Goal: Information Seeking & Learning: Learn about a topic

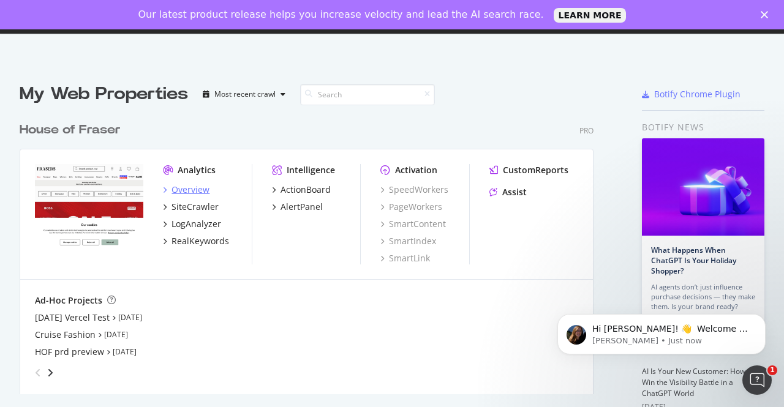
click at [186, 184] on div "Overview" at bounding box center [190, 190] width 38 height 12
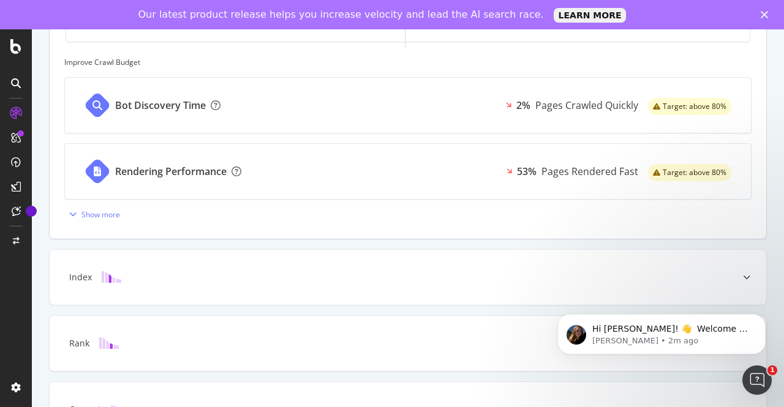
scroll to position [541, 0]
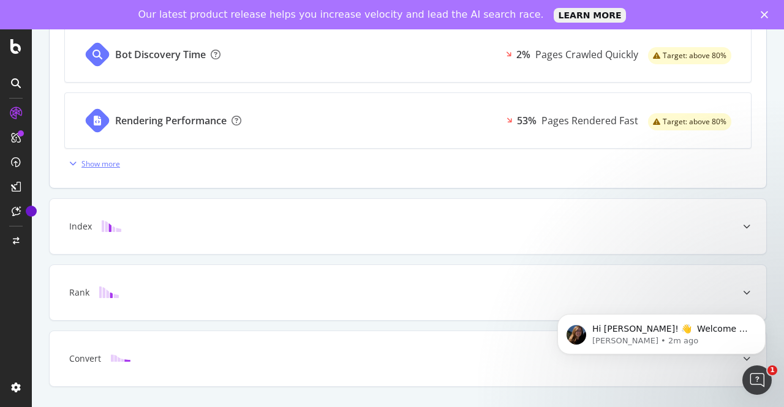
click at [71, 163] on icon "button" at bounding box center [72, 163] width 7 height 7
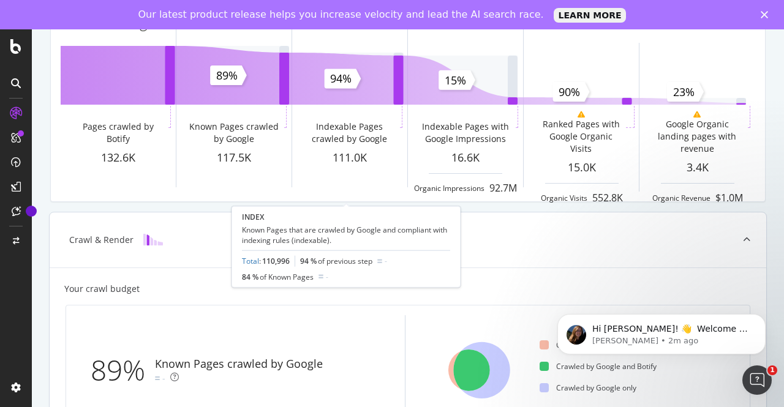
scroll to position [0, 0]
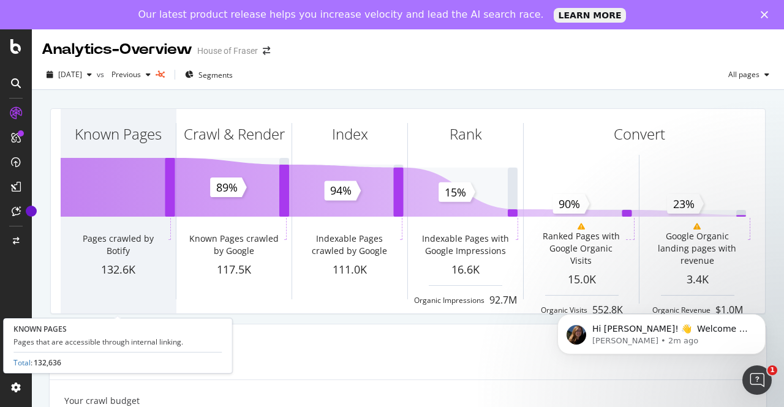
click at [135, 178] on div "Known Pages" at bounding box center [118, 156] width 115 height 94
click at [97, 249] on div "Pages crawled by Botify" at bounding box center [118, 247] width 96 height 29
click at [106, 172] on div "Known Pages" at bounding box center [118, 156] width 115 height 94
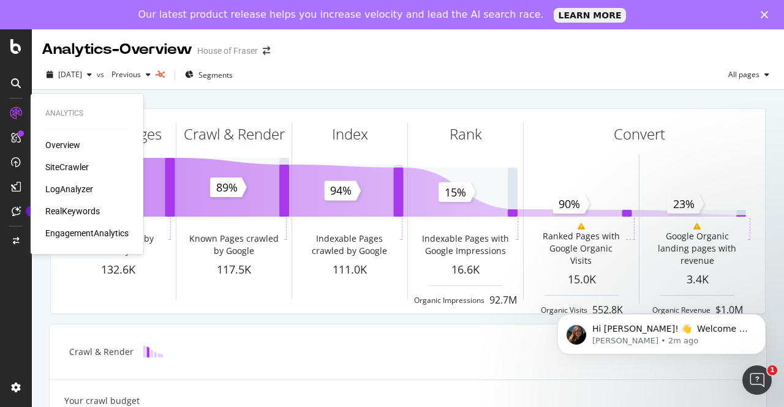
click at [69, 166] on div "SiteCrawler" at bounding box center [66, 167] width 43 height 12
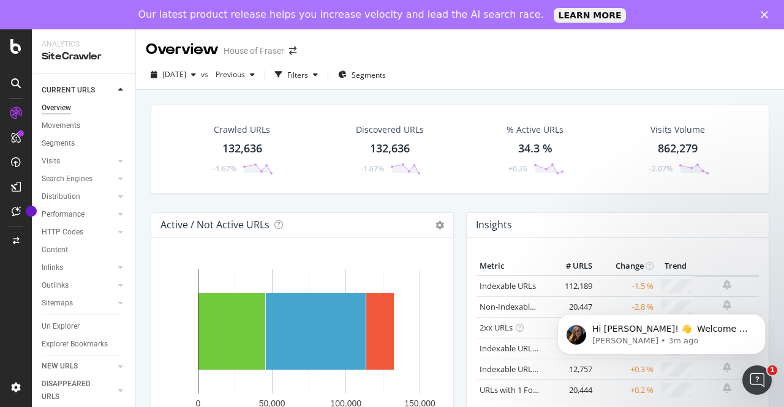
click at [251, 144] on div "132,636" at bounding box center [242, 149] width 40 height 16
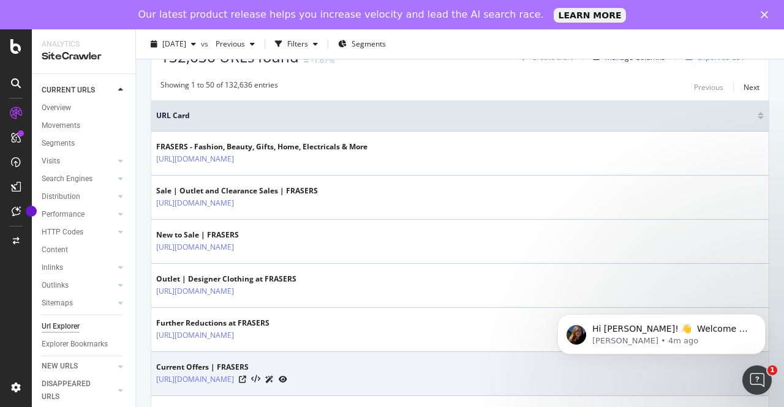
scroll to position [245, 0]
